Goal: Information Seeking & Learning: Understand process/instructions

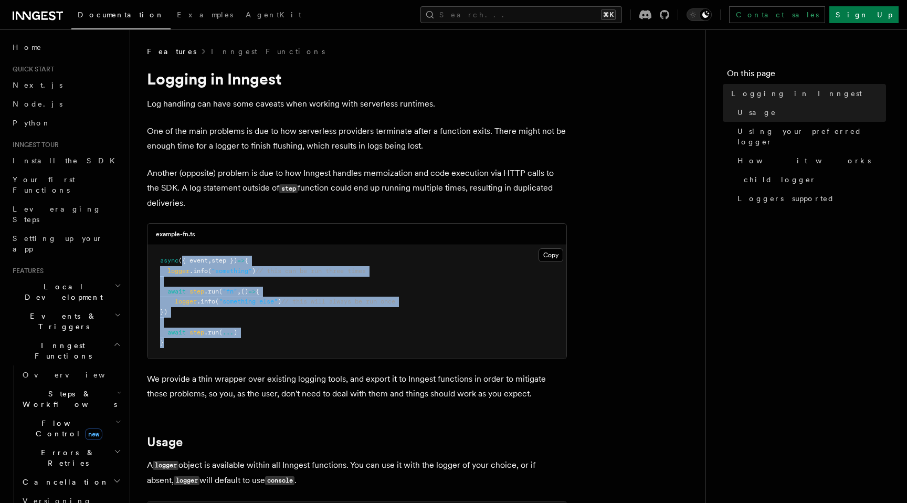
drag, startPoint x: 182, startPoint y: 260, endPoint x: 254, endPoint y: 340, distance: 107.8
click at [254, 340] on pre "async ({ event , step }) => { logger .info ( "something" ) // this can be run t…" at bounding box center [356, 301] width 419 height 113
drag, startPoint x: 255, startPoint y: 349, endPoint x: 159, endPoint y: 263, distance: 127.9
click at [159, 263] on pre "async ({ event , step }) => { logger .info ( "something" ) // this can be run t…" at bounding box center [356, 301] width 419 height 113
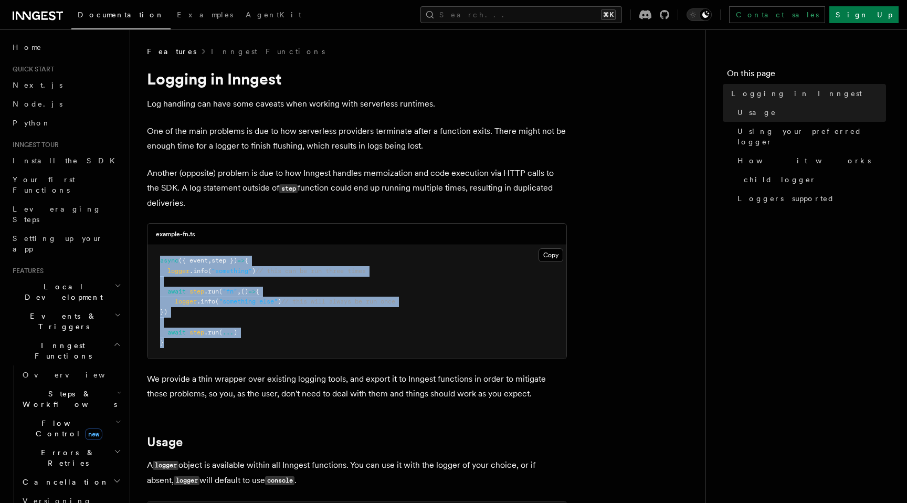
click at [159, 263] on pre "async ({ event , step }) => { logger .info ( "something" ) // this can be run t…" at bounding box center [356, 301] width 419 height 113
drag, startPoint x: 159, startPoint y: 263, endPoint x: 203, endPoint y: 349, distance: 96.2
click at [203, 349] on pre "async ({ event , step }) => { logger .info ( "something" ) // this can be run t…" at bounding box center [356, 301] width 419 height 113
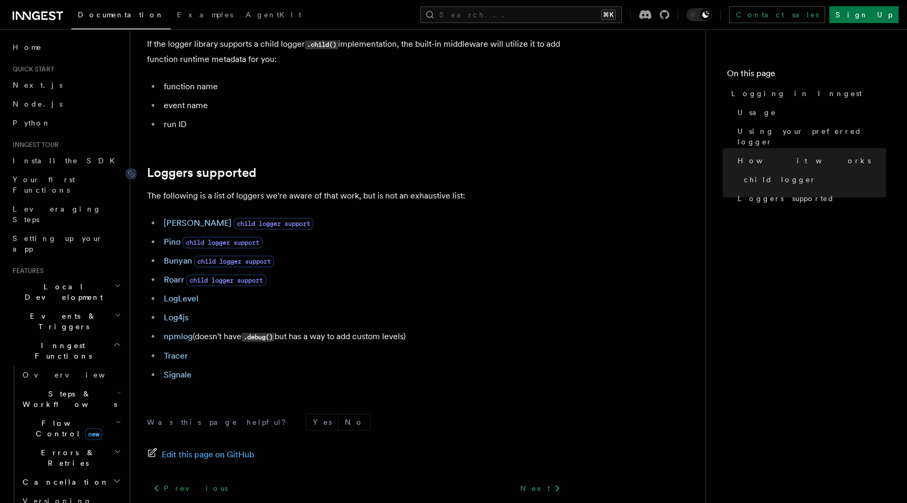
scroll to position [1443, 0]
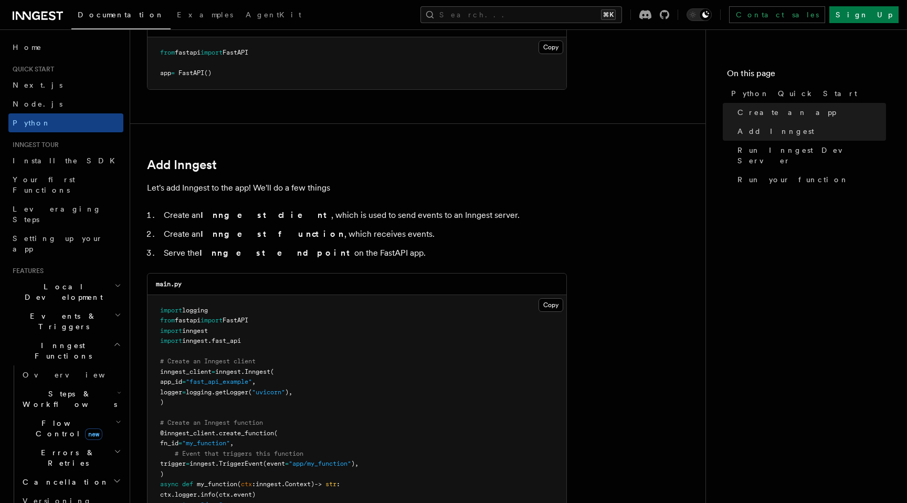
scroll to position [715, 0]
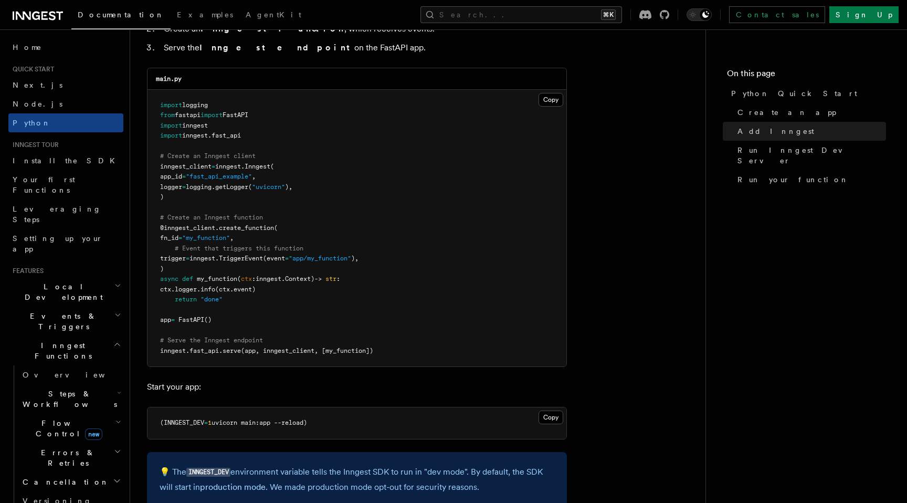
click at [191, 110] on pre "import logging from fastapi import FastAPI import inngest import inngest . fast…" at bounding box center [356, 228] width 419 height 277
click at [197, 104] on span "logging" at bounding box center [195, 104] width 26 height 7
click at [238, 187] on span "getLogger" at bounding box center [231, 186] width 33 height 7
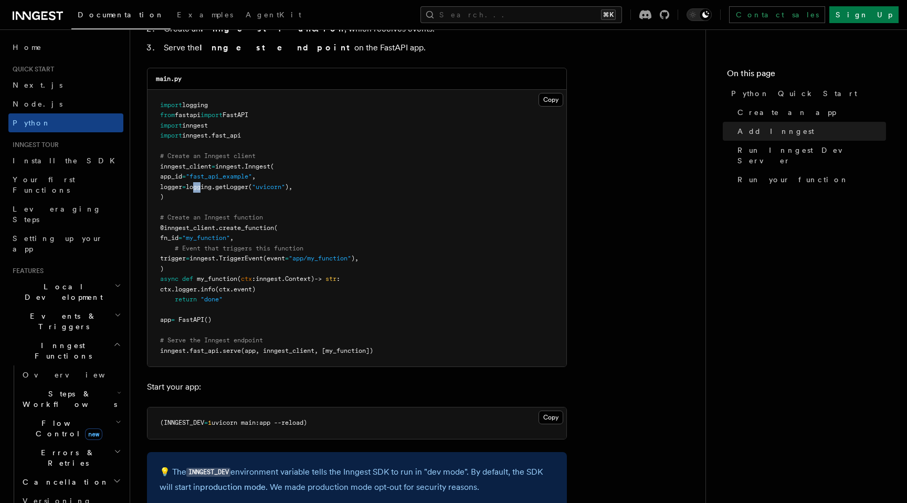
click at [211, 189] on span "logging." at bounding box center [200, 186] width 29 height 7
click at [248, 187] on span "getLogger" at bounding box center [231, 186] width 33 height 7
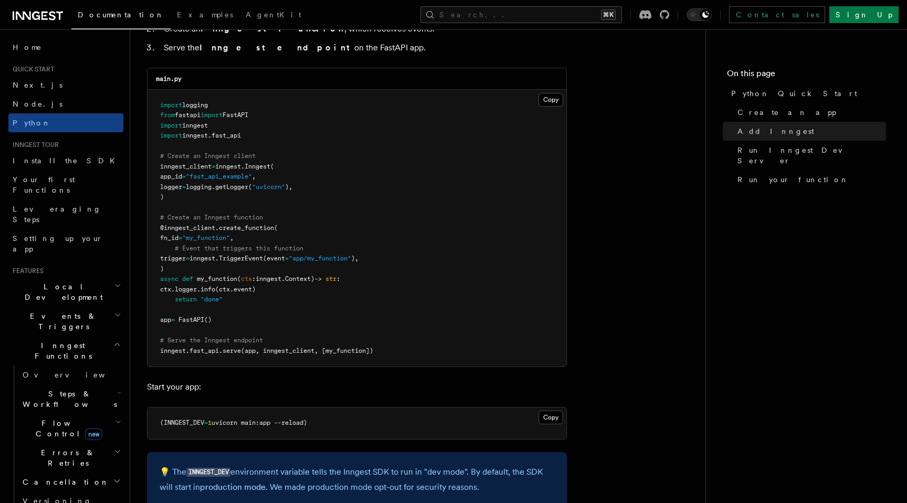
click at [355, 189] on pre "import logging from fastapi import FastAPI import inngest import inngest . fast…" at bounding box center [356, 228] width 419 height 277
drag, startPoint x: 201, startPoint y: 188, endPoint x: 308, endPoint y: 189, distance: 107.1
click at [292, 189] on span "logger = logging. getLogger ( "uvicorn" )," at bounding box center [226, 186] width 132 height 7
click at [292, 189] on span ")," at bounding box center [288, 186] width 7 height 7
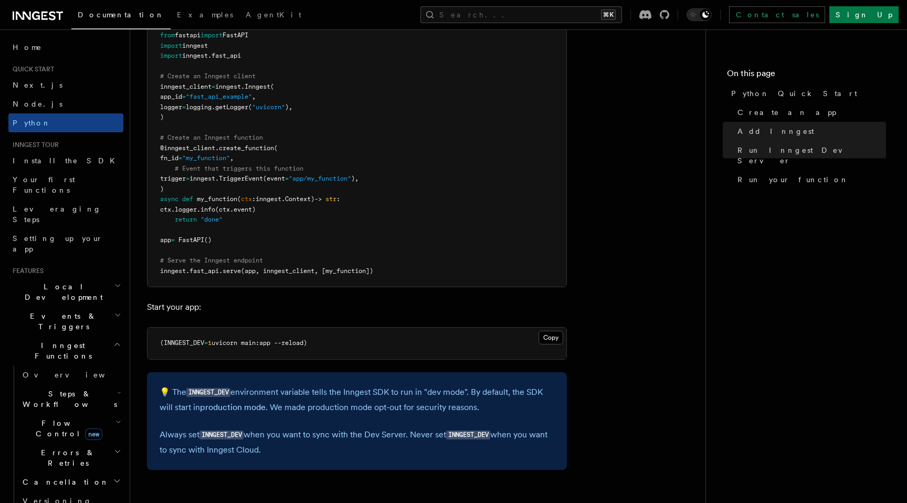
scroll to position [743, 0]
